Goal: Use online tool/utility: Use online tool/utility

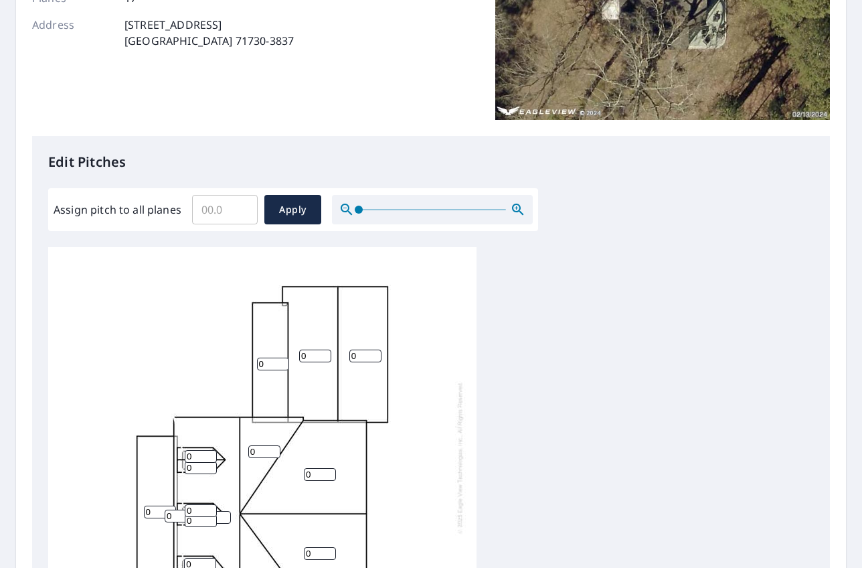
scroll to position [201, 0]
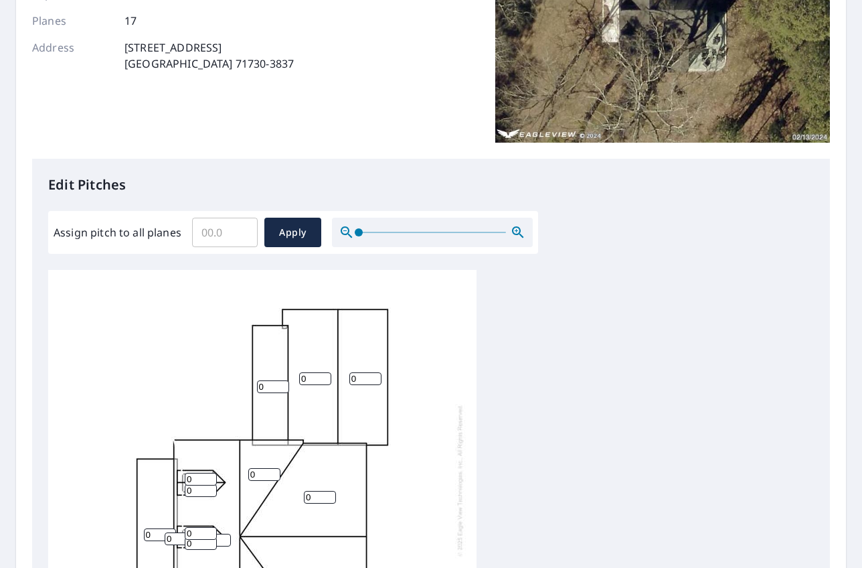
click at [220, 234] on input "Assign pitch to all planes" at bounding box center [225, 232] width 66 height 37
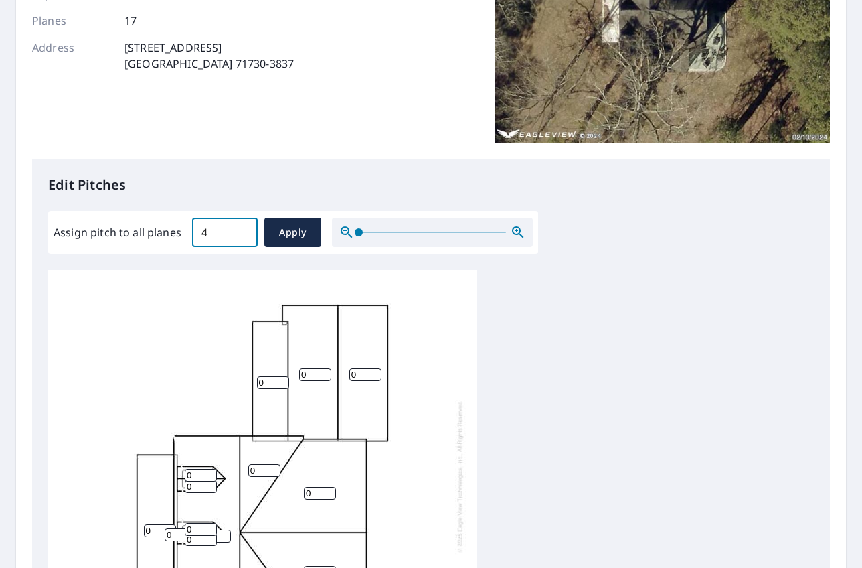
scroll to position [14, 0]
type input "4"
click at [305, 236] on span "Apply" at bounding box center [292, 232] width 35 height 17
type input "4"
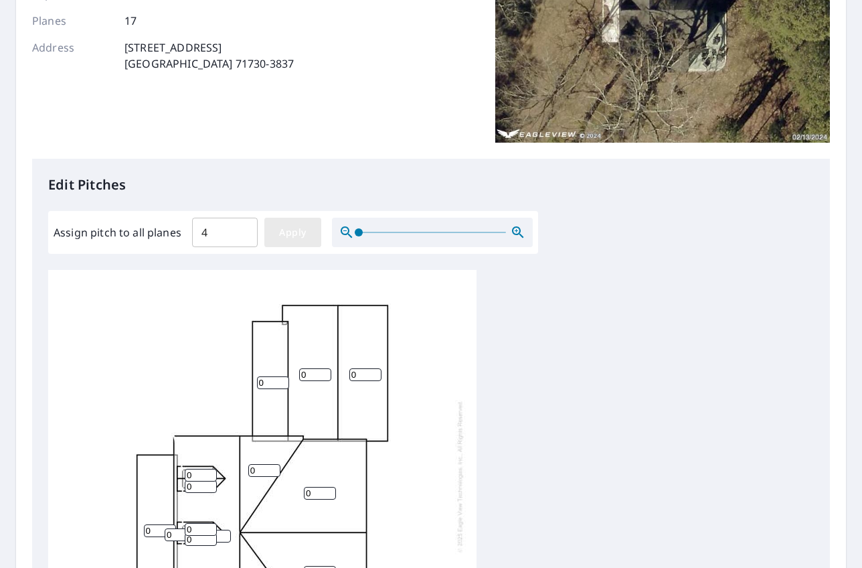
type input "4"
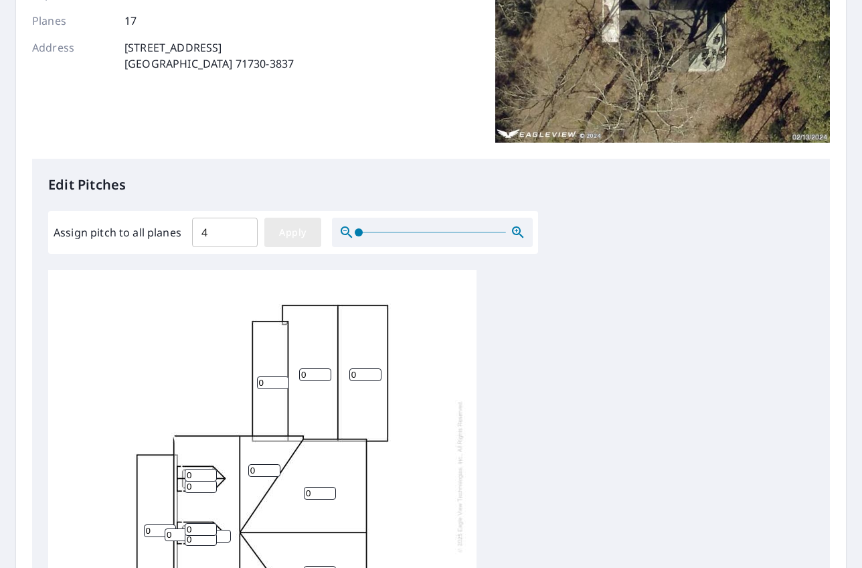
type input "4"
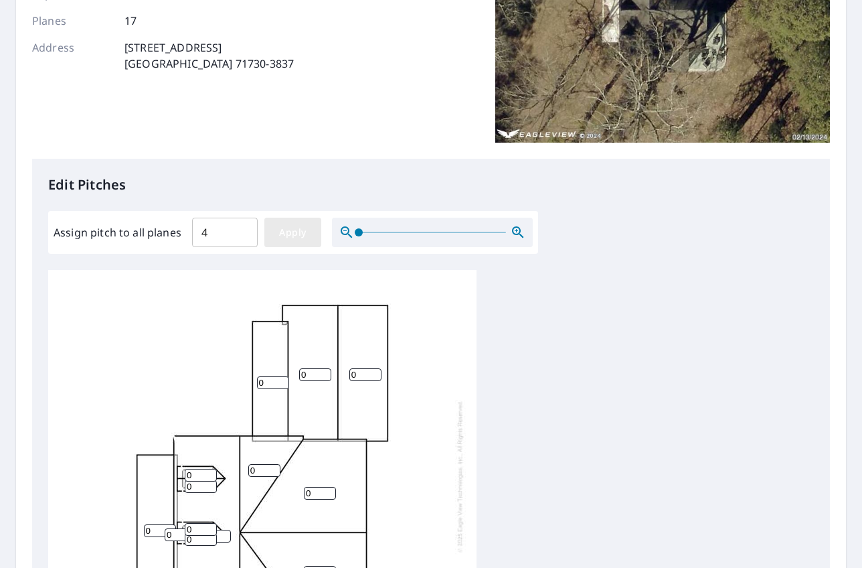
type input "4"
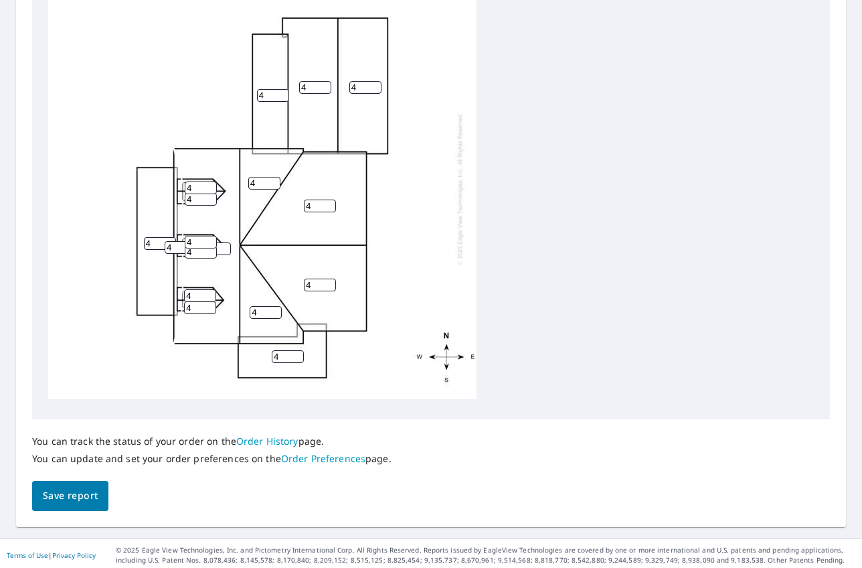
scroll to position [492, 0]
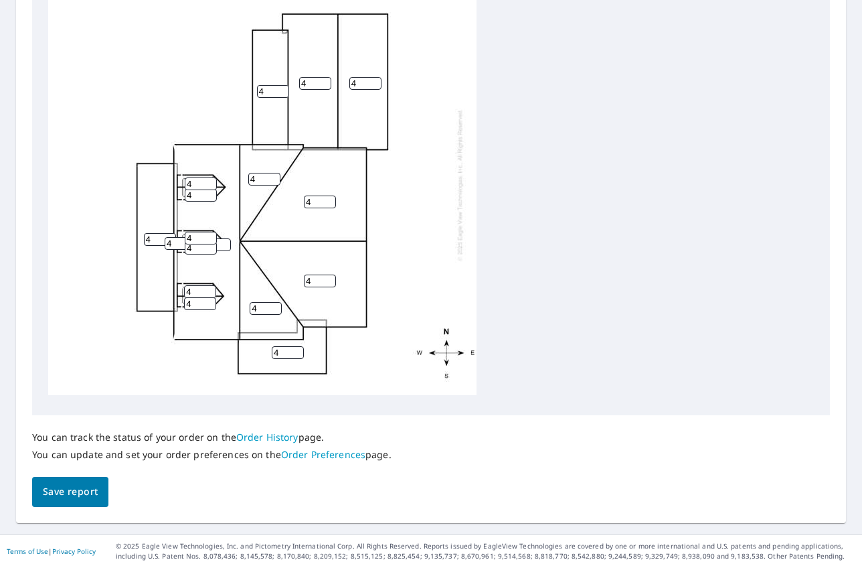
click at [68, 493] on span "Save report" at bounding box center [70, 491] width 55 height 17
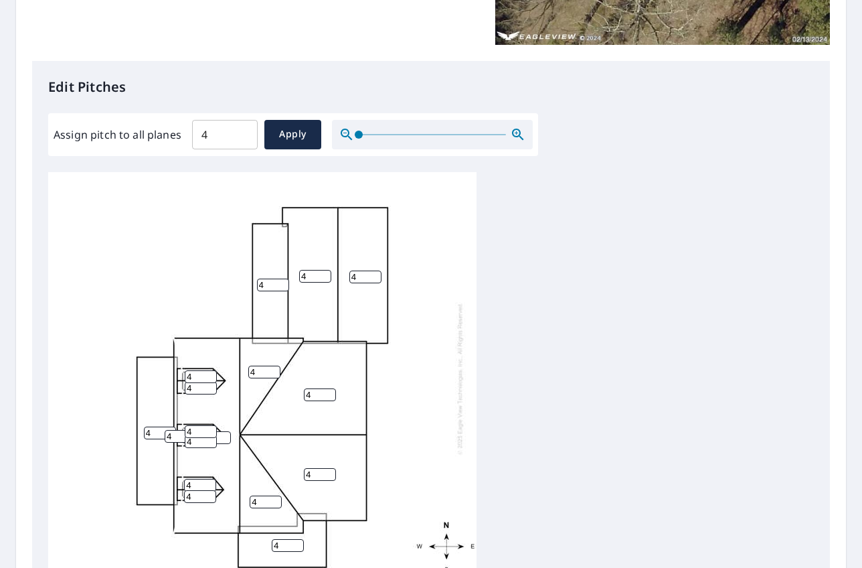
scroll to position [540, 0]
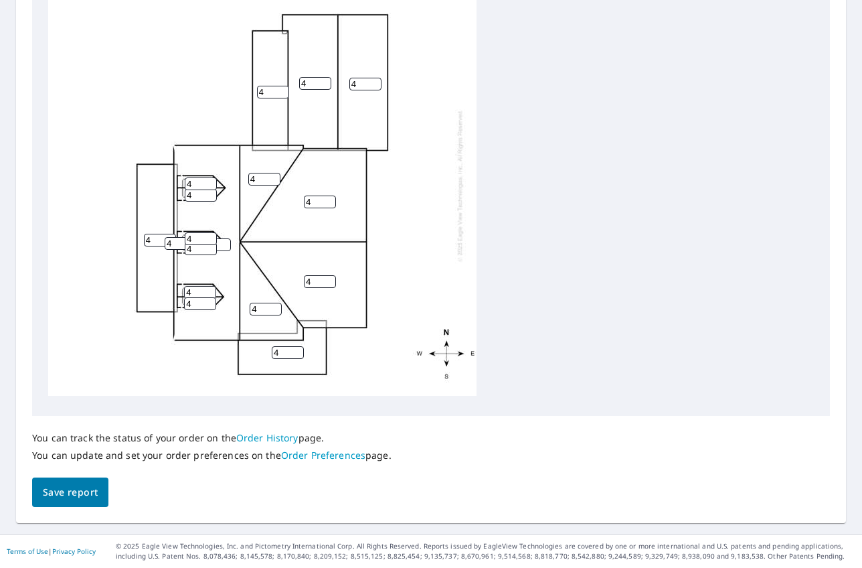
click at [82, 501] on button "Save report" at bounding box center [70, 492] width 76 height 30
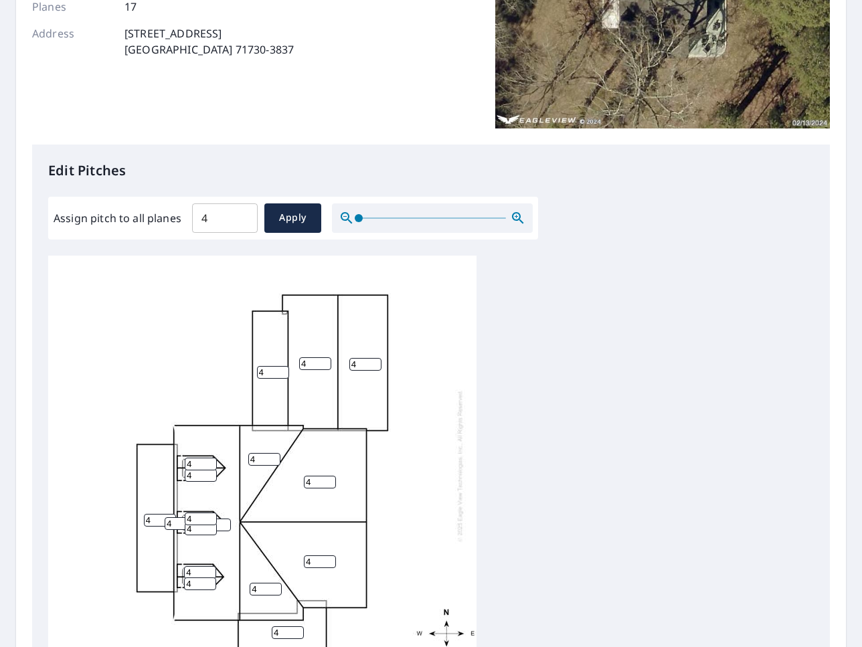
scroll to position [0, 0]
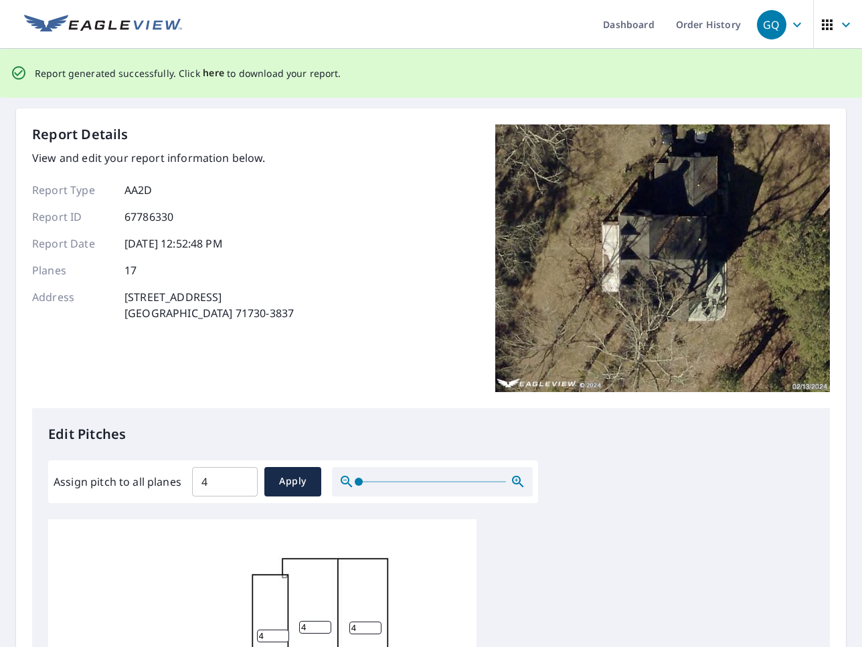
click at [214, 72] on span "here" at bounding box center [214, 73] width 22 height 17
